Goal: Find specific page/section: Find specific page/section

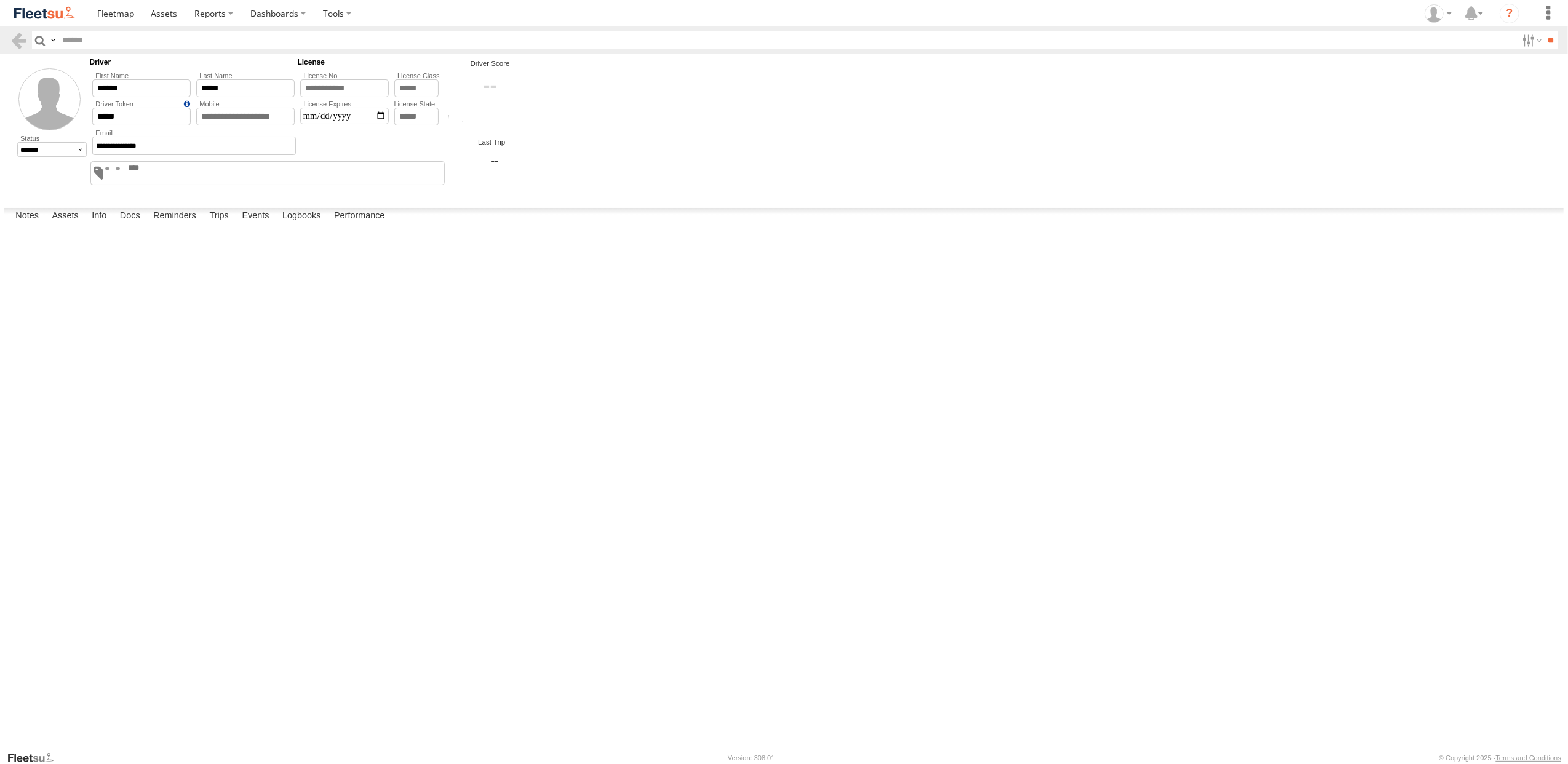
click at [106, 42] on input "text" at bounding box center [787, 40] width 1460 height 18
type input "******"
click at [1543, 31] on input "**" at bounding box center [1550, 40] width 14 height 18
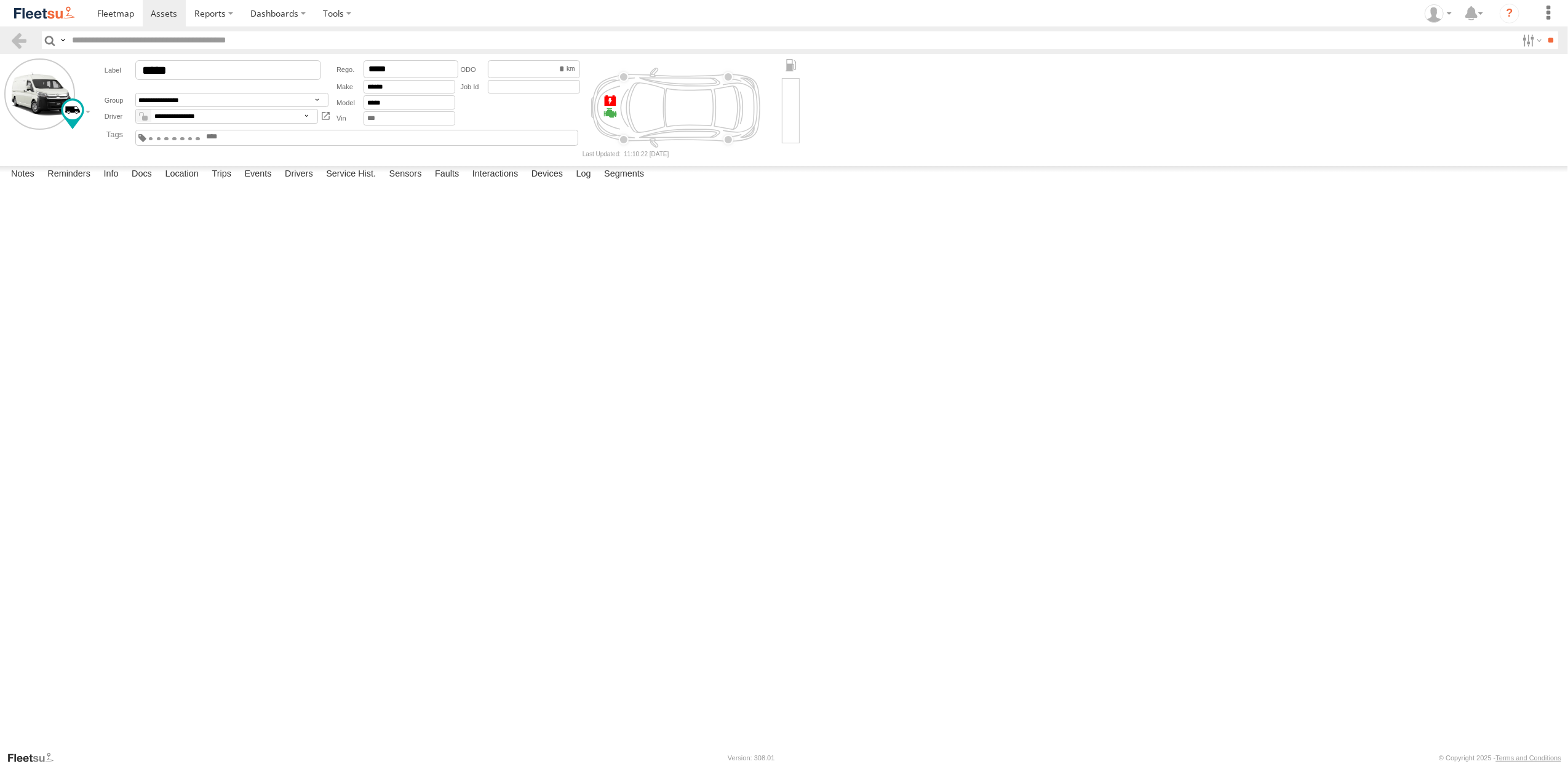
click at [124, 43] on input "text" at bounding box center [792, 40] width 1450 height 18
type input "*****"
click at [1543, 31] on input "**" at bounding box center [1550, 40] width 14 height 18
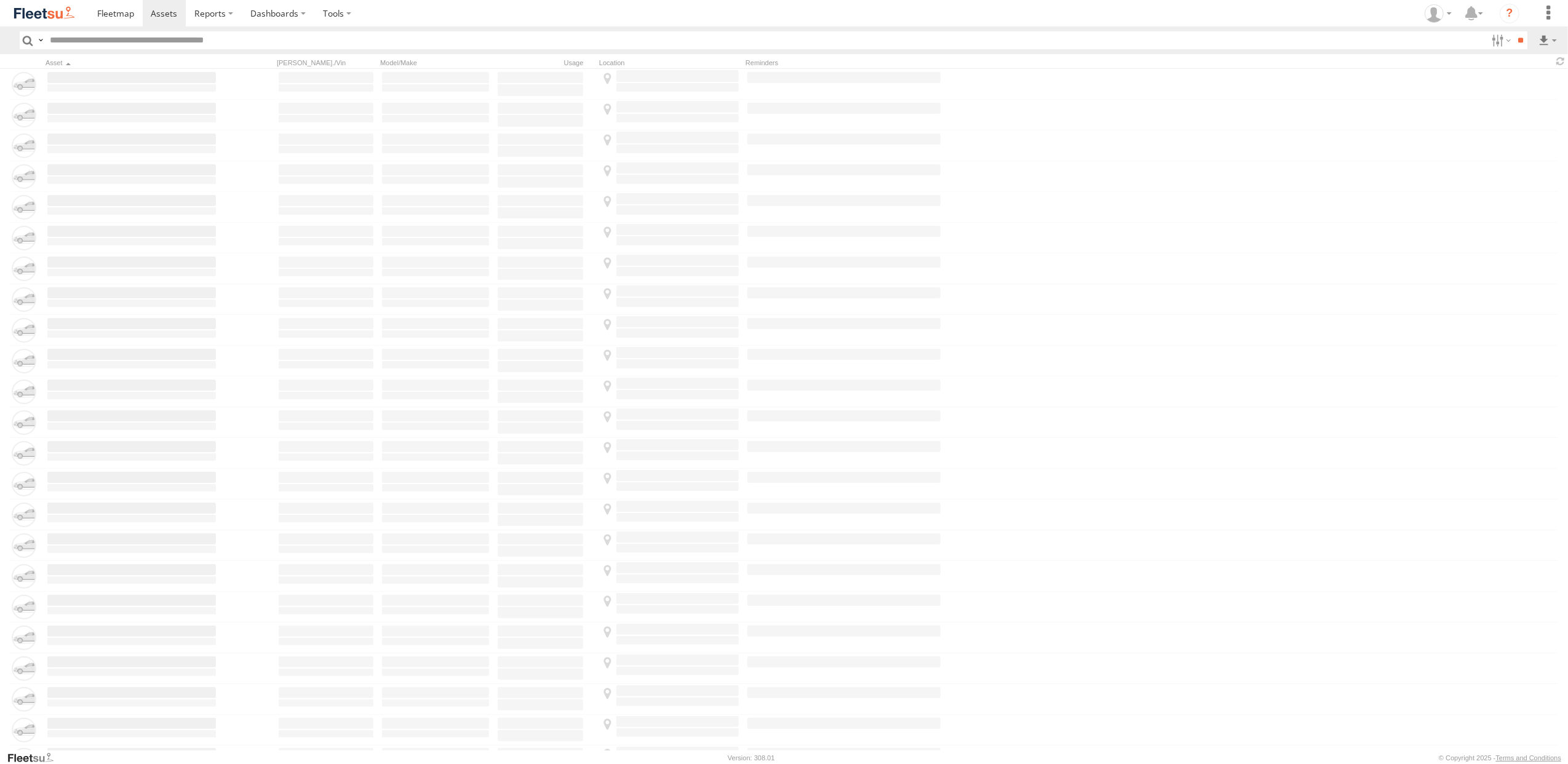
type input "*****"
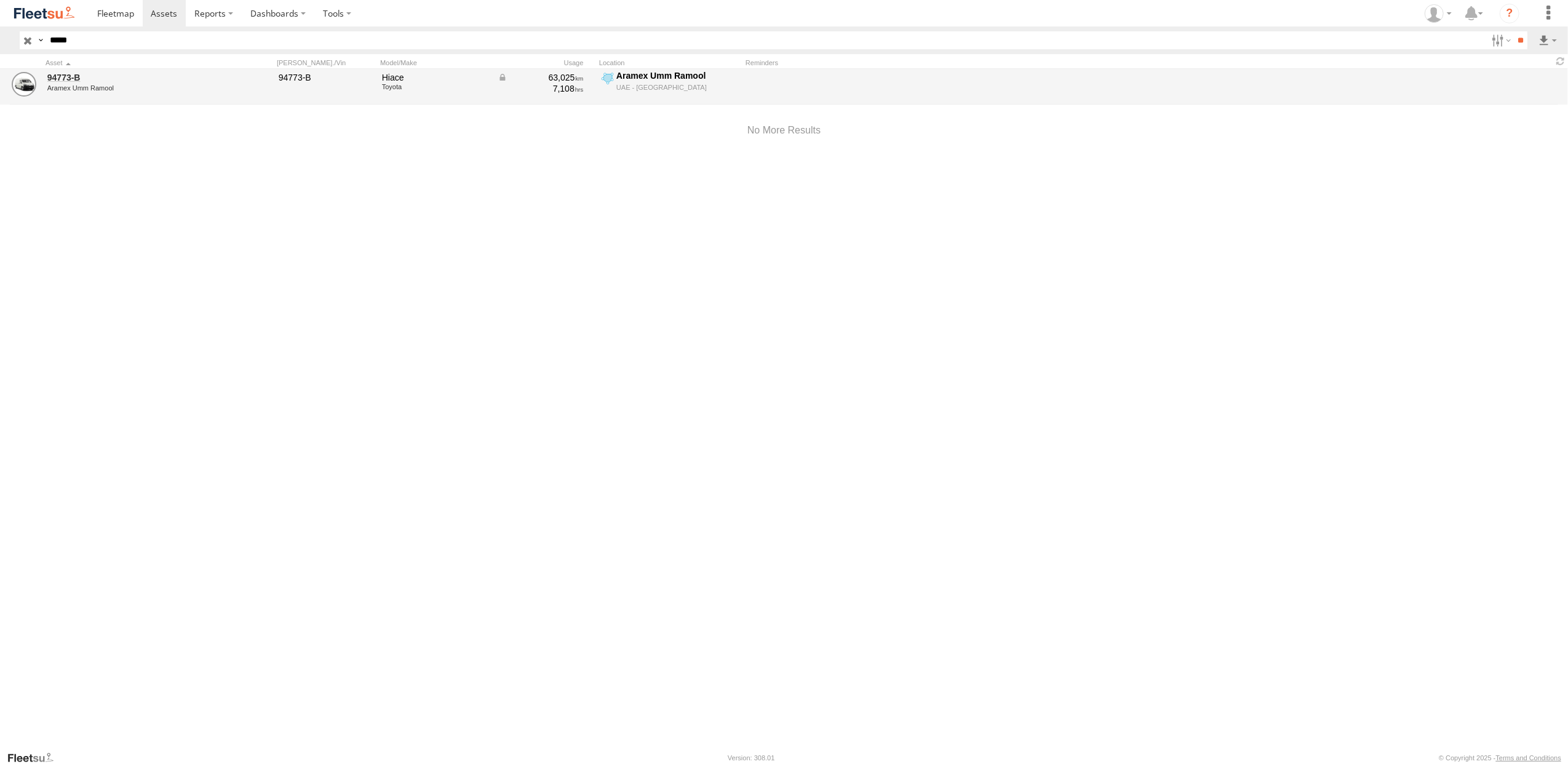
click at [65, 84] on div "Aramex Umm Ramool" at bounding box center [132, 88] width 169 height 8
click at [72, 73] on link "94773-B" at bounding box center [132, 77] width 169 height 11
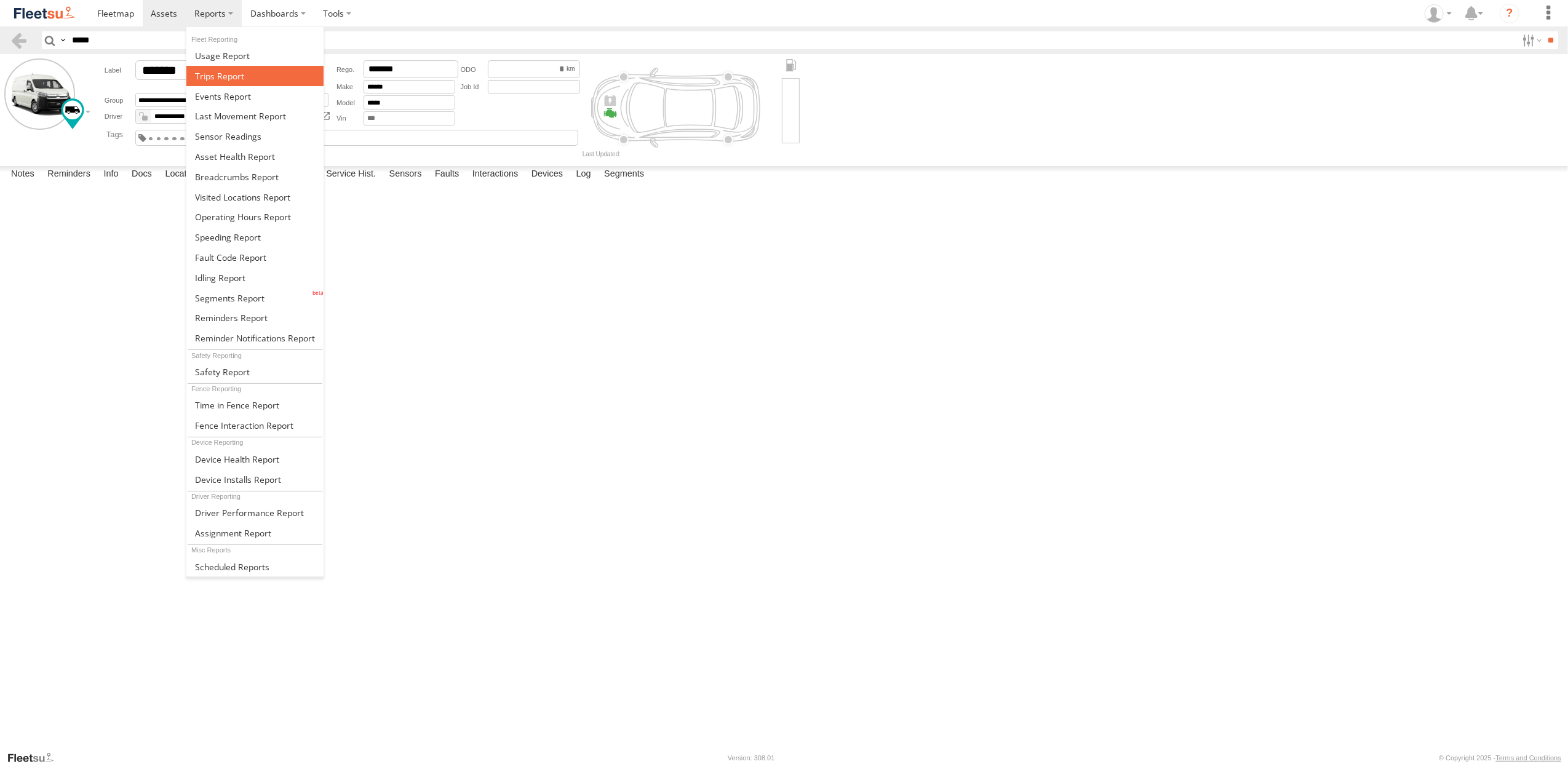
click at [215, 77] on span at bounding box center [219, 76] width 49 height 12
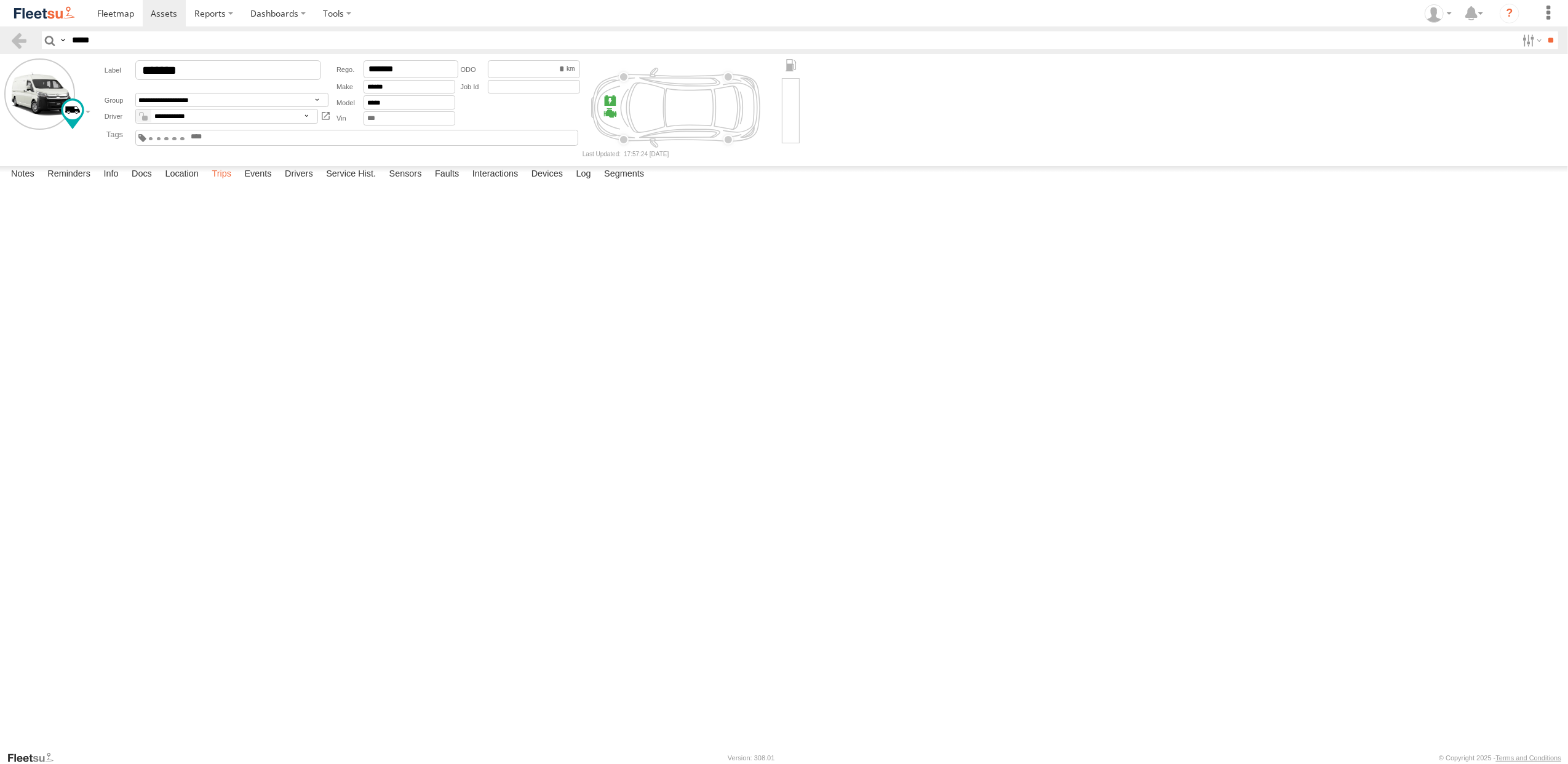
click at [221, 184] on label "Trips" at bounding box center [221, 175] width 32 height 18
click at [0, 0] on div "Google-ETR-ICY" at bounding box center [0, 0] width 0 height 0
click at [0, 0] on label "×" at bounding box center [0, 0] width 0 height 0
click at [0, 0] on label "Google-ETR-ICY UAE - United Arab Emirates 25.14974 55.38862" at bounding box center [0, 0] width 0 height 0
click at [0, 0] on label "×" at bounding box center [0, 0] width 0 height 0
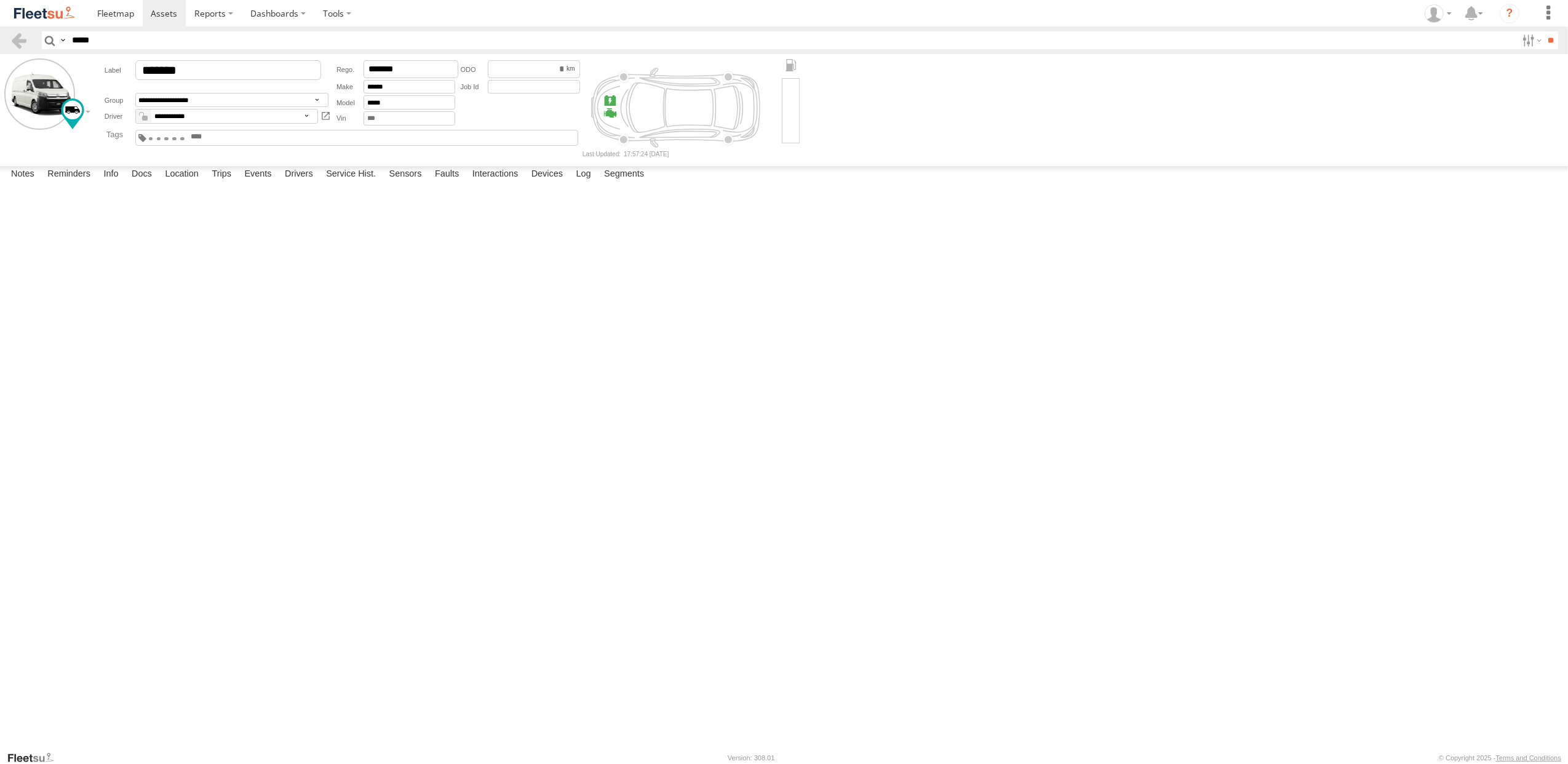
click at [0, 0] on label "Google-ETR-ICY UAE - United Arab Emirates 25.14974 55.38862" at bounding box center [0, 0] width 0 height 0
drag, startPoint x: 96, startPoint y: 249, endPoint x: 782, endPoint y: 411, distance: 704.9
click at [0, 0] on div "To activate drag with keyboard, press Alt + Enter. Once in keyboard drag state,…" at bounding box center [0, 0] width 0 height 0
click at [0, 0] on label "×" at bounding box center [0, 0] width 0 height 0
click at [159, 15] on span at bounding box center [163, 14] width 27 height 12
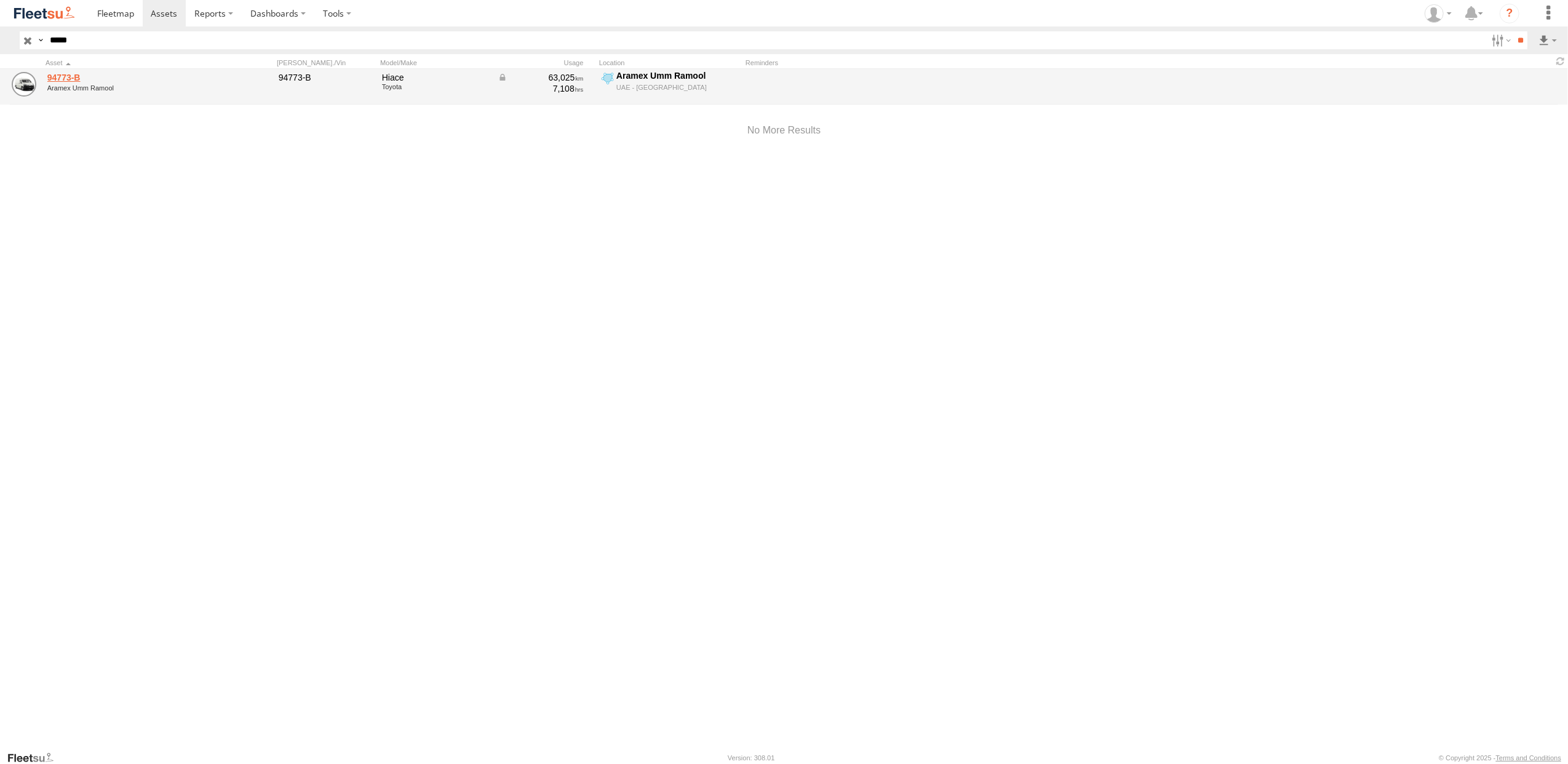
click at [59, 82] on link "94773-B" at bounding box center [132, 77] width 169 height 11
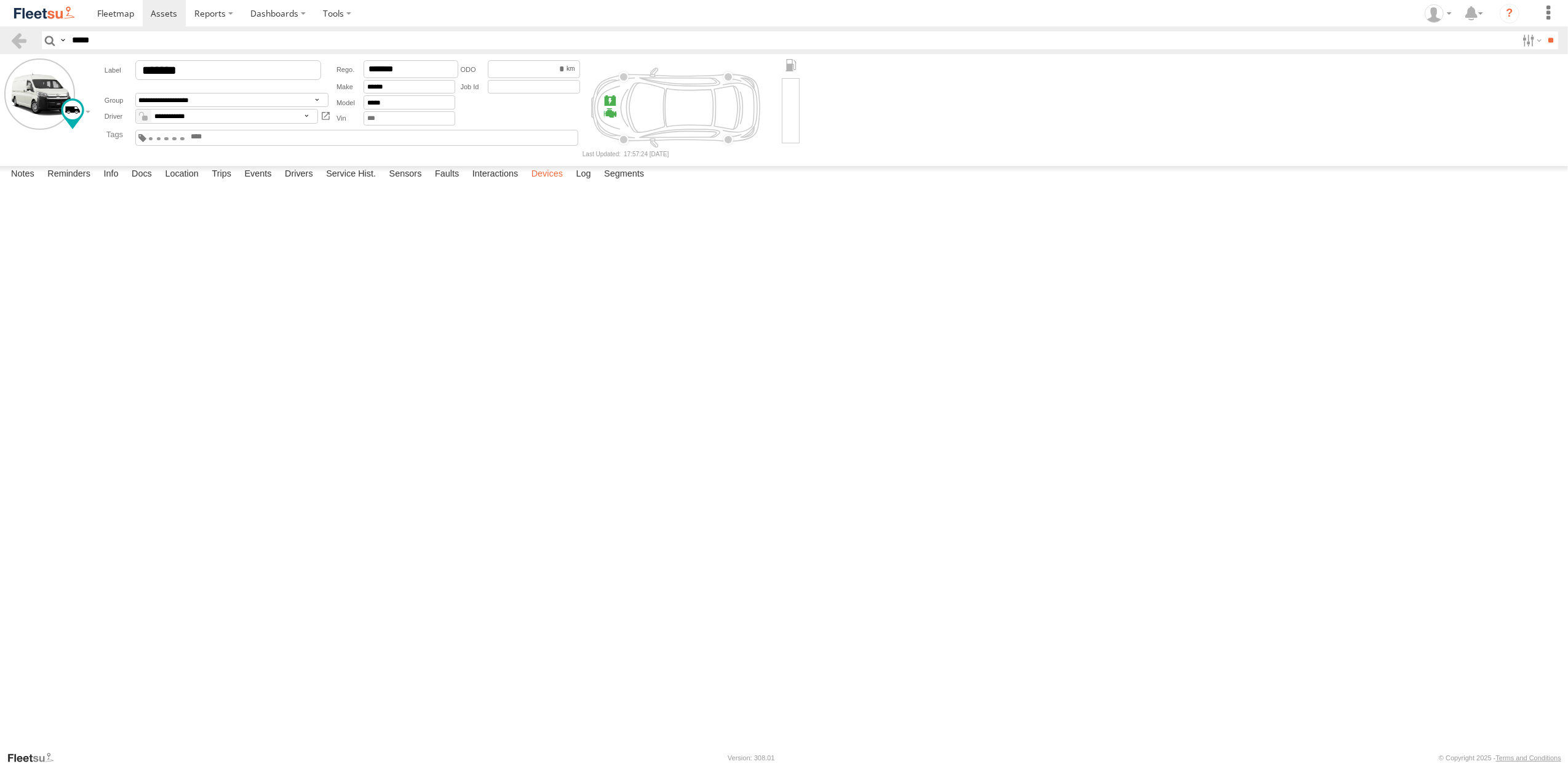
click at [561, 184] on label "Devices" at bounding box center [547, 175] width 43 height 18
click at [597, 184] on label "Log" at bounding box center [584, 175] width 28 height 18
click at [292, 184] on label "Drivers" at bounding box center [299, 175] width 40 height 18
click at [263, 184] on label "Events" at bounding box center [257, 175] width 39 height 18
click at [224, 184] on label "Trips" at bounding box center [221, 175] width 32 height 18
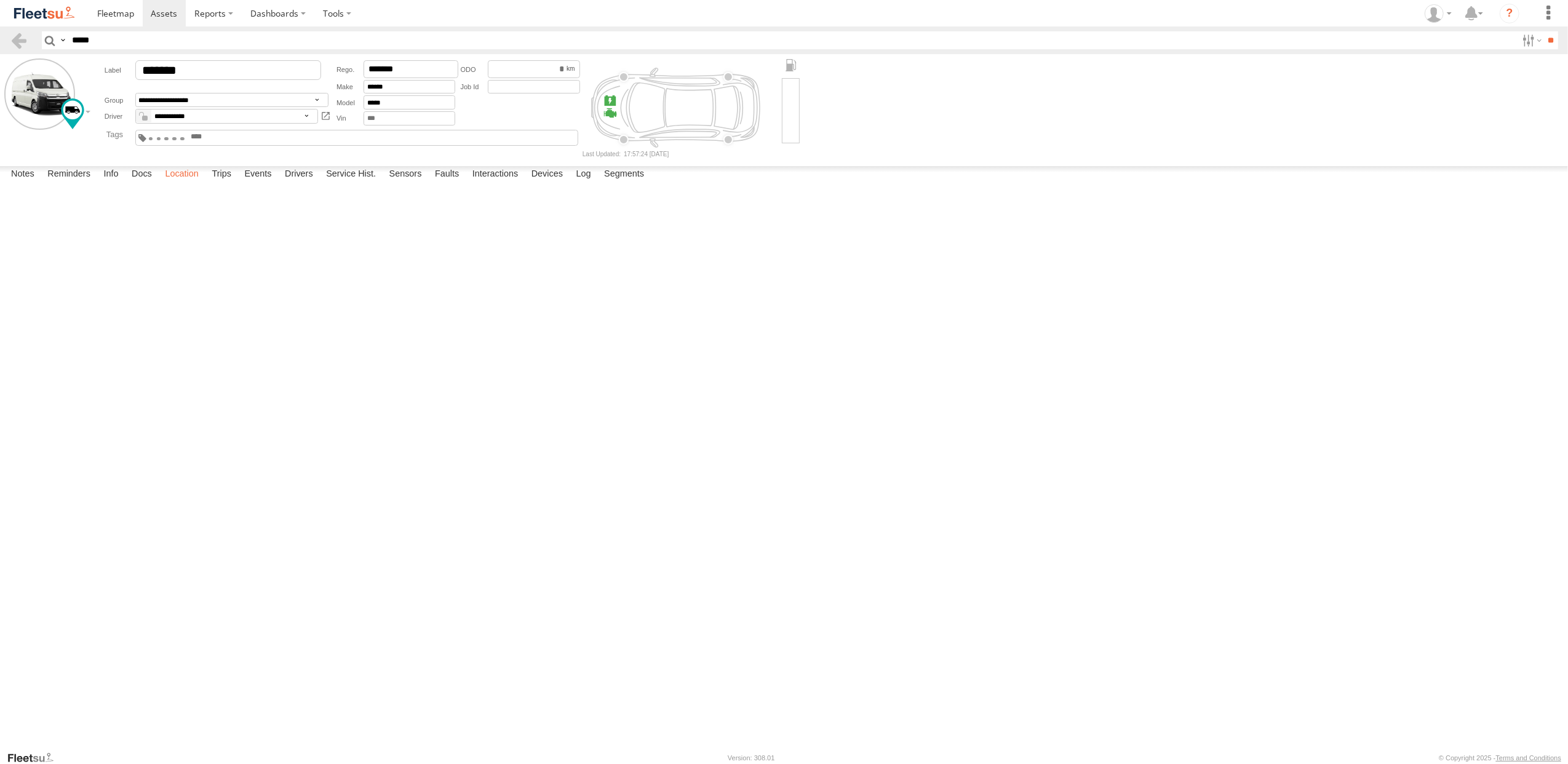
click at [185, 184] on label "Location" at bounding box center [182, 175] width 46 height 18
click at [144, 184] on label "Docs" at bounding box center [141, 175] width 32 height 18
click at [112, 184] on label "Info" at bounding box center [111, 175] width 28 height 18
click at [83, 184] on label "Reminders" at bounding box center [69, 175] width 55 height 18
click at [9, 184] on label "Notes" at bounding box center [23, 175] width 35 height 18
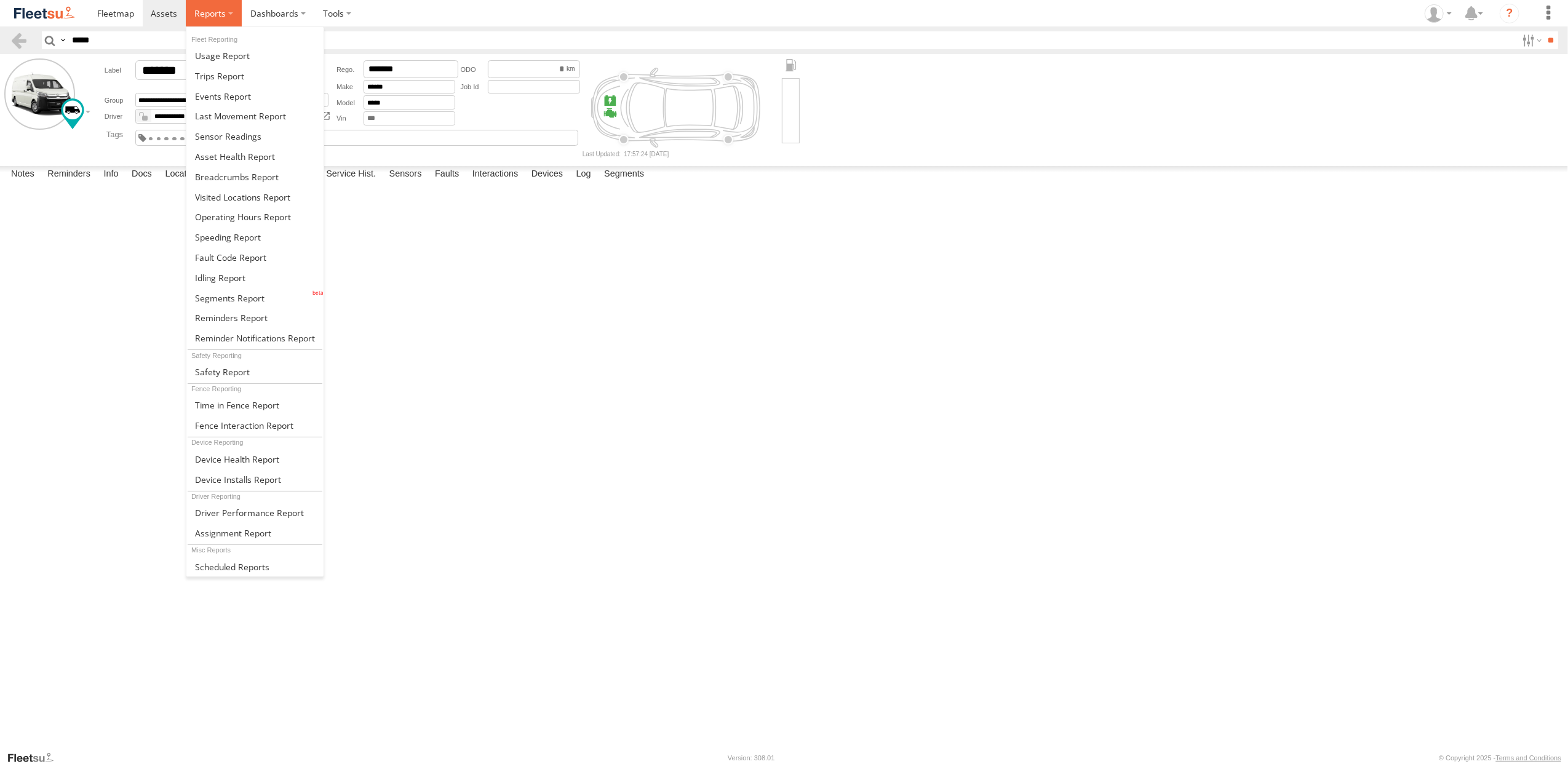
click at [216, 13] on span at bounding box center [210, 14] width 31 height 12
click at [218, 507] on span at bounding box center [249, 513] width 109 height 12
